Goal: Task Accomplishment & Management: Manage account settings

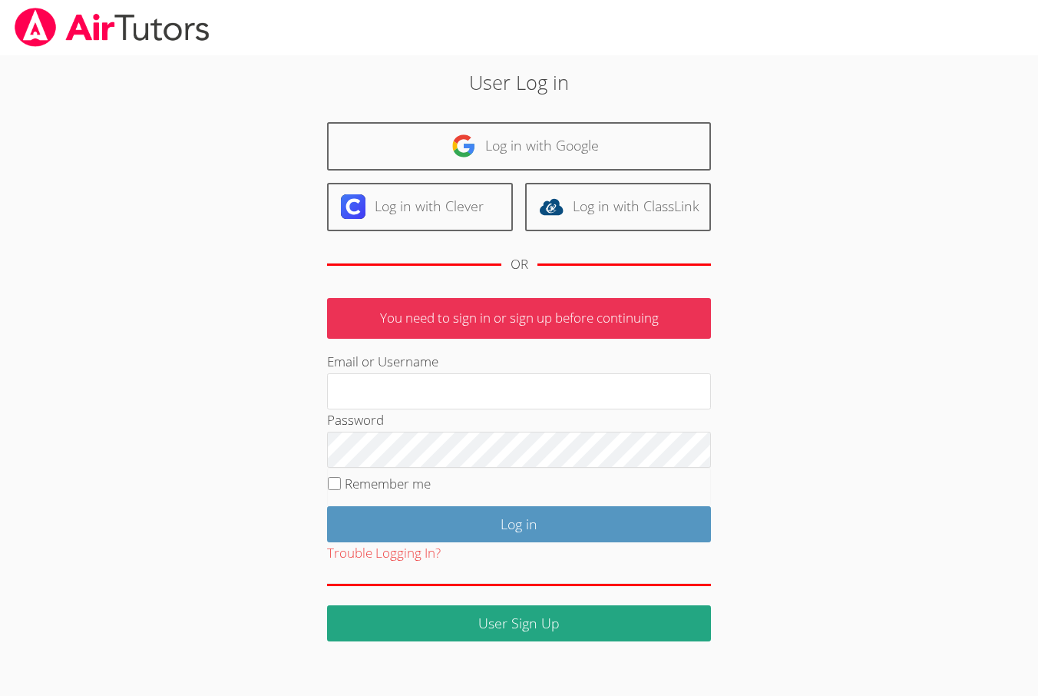
click at [264, 44] on div at bounding box center [519, 27] width 1038 height 55
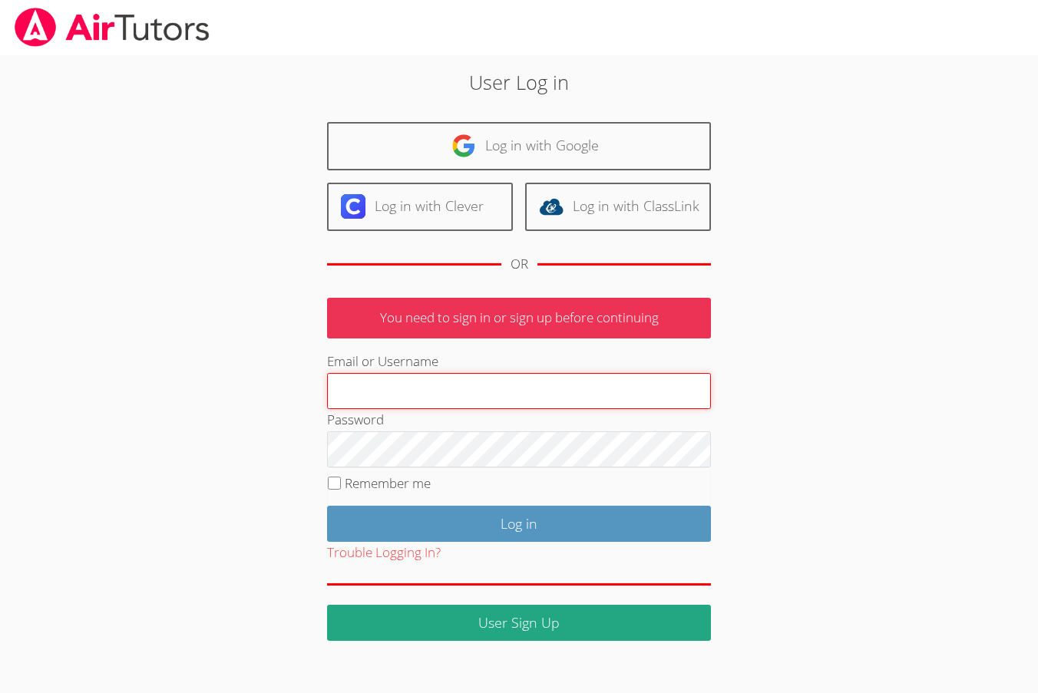
click at [373, 388] on input "Email or Username" at bounding box center [519, 391] width 384 height 37
click at [373, 382] on input "Email or Username" at bounding box center [519, 391] width 384 height 37
click at [332, 392] on input "frankbur" at bounding box center [519, 391] width 384 height 37
click at [373, 383] on input "tutorfrankbur" at bounding box center [519, 391] width 384 height 37
type input "[EMAIL_ADDRESS][DOMAIN_NAME]"
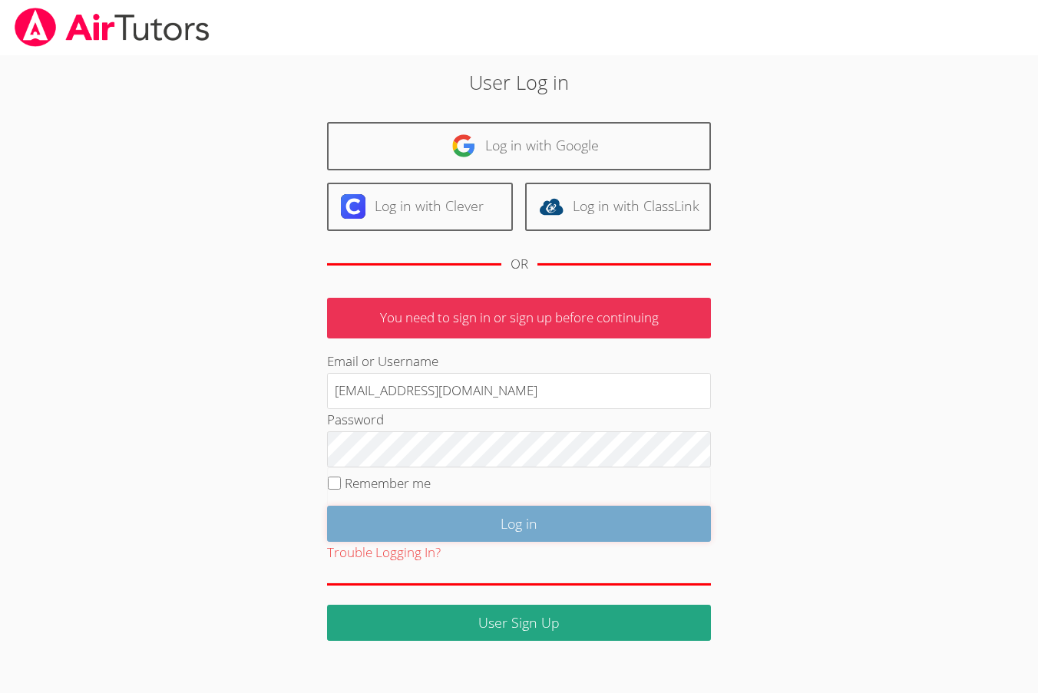
click at [373, 528] on input "Log in" at bounding box center [519, 524] width 384 height 36
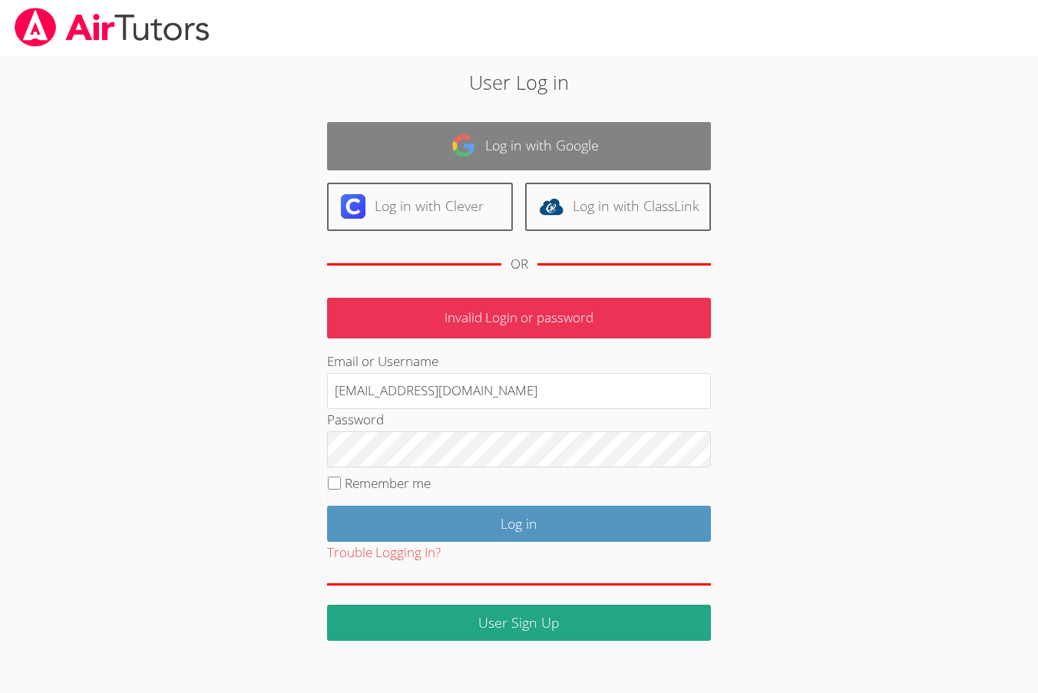
click at [597, 149] on link "Log in with Google" at bounding box center [519, 146] width 384 height 48
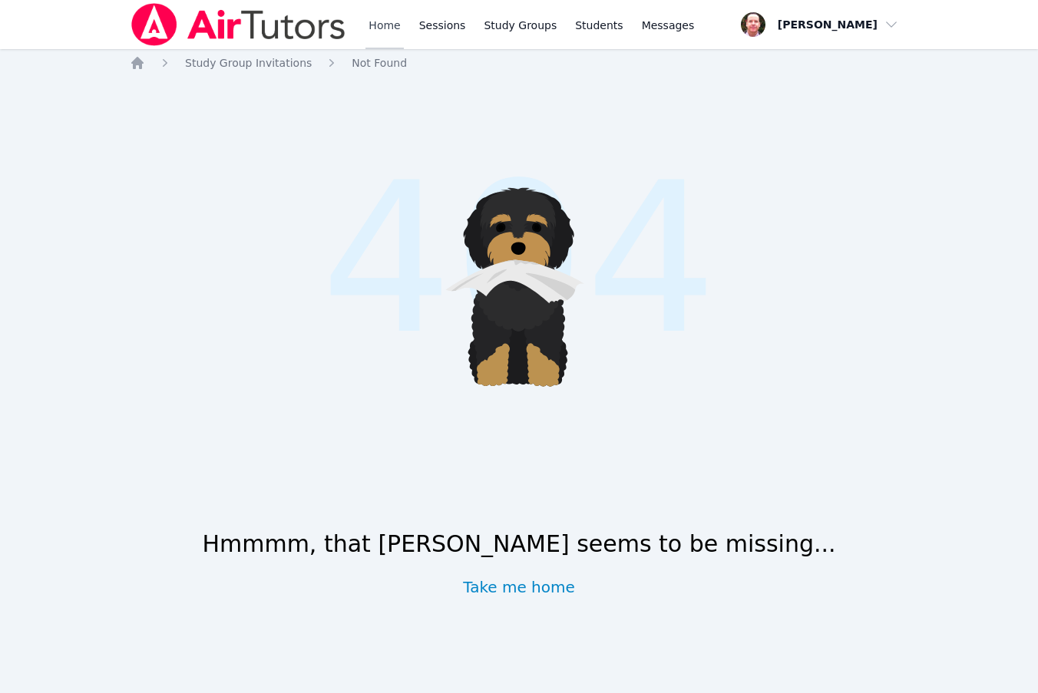
click at [390, 25] on link "Home" at bounding box center [384, 24] width 38 height 49
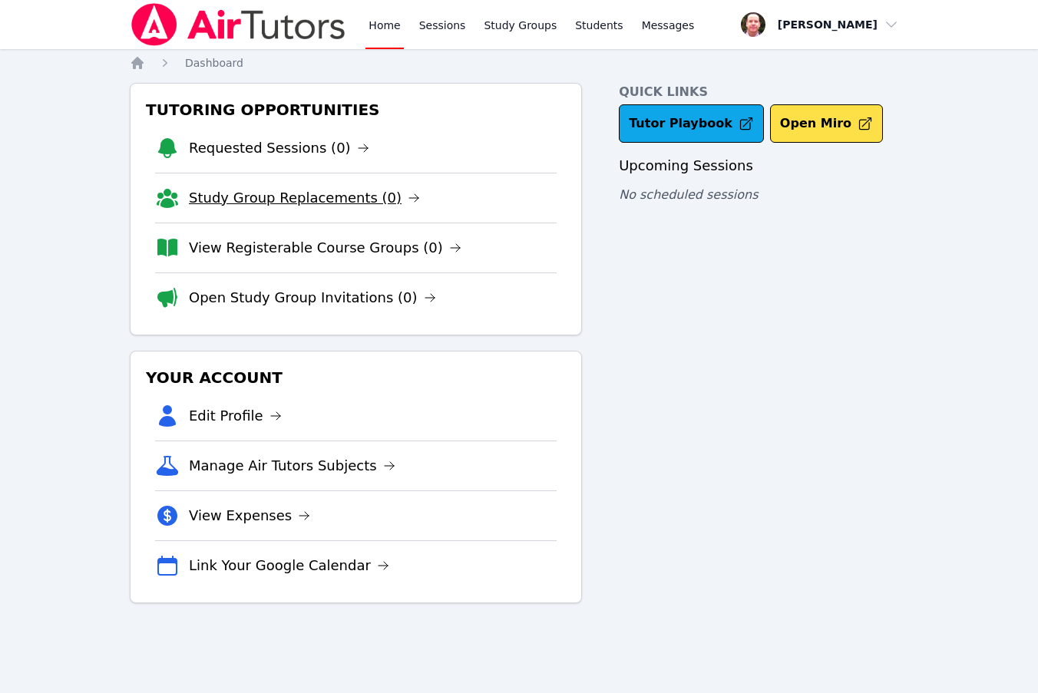
click at [353, 198] on link "Study Group Replacements (0)" at bounding box center [304, 197] width 231 height 21
click at [799, 122] on button "Open Miro" at bounding box center [826, 123] width 113 height 38
click at [302, 150] on link "Requested Sessions (0)" at bounding box center [279, 147] width 180 height 21
